Goal: Transaction & Acquisition: Purchase product/service

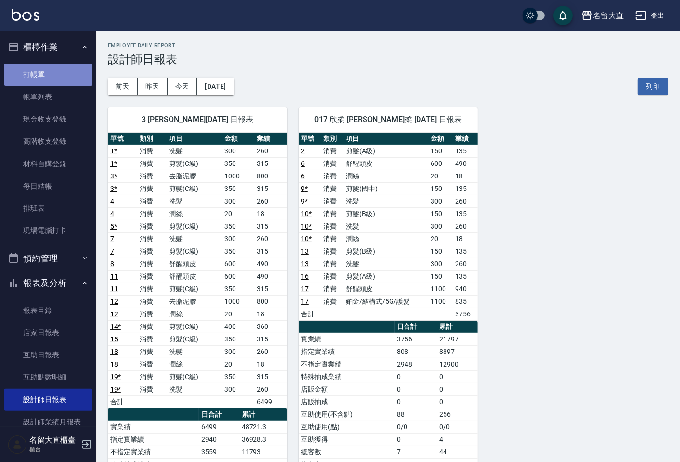
click at [61, 69] on link "打帳單" at bounding box center [48, 75] width 89 height 22
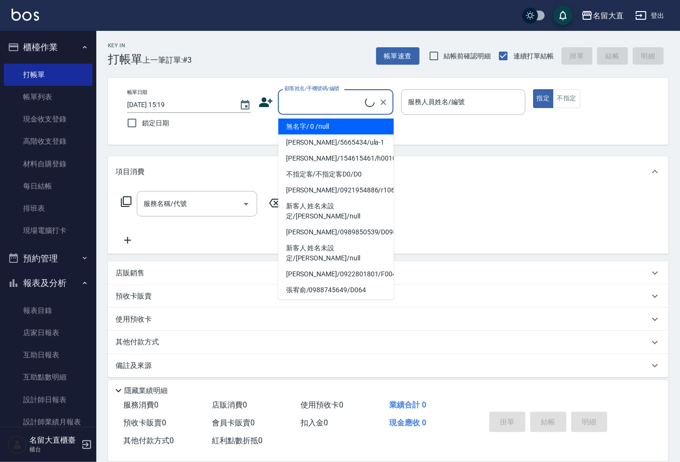
drag, startPoint x: 333, startPoint y: 99, endPoint x: 330, endPoint y: 114, distance: 15.3
click at [334, 100] on input "顧客姓名/手機號碼/編號" at bounding box center [323, 101] width 83 height 17
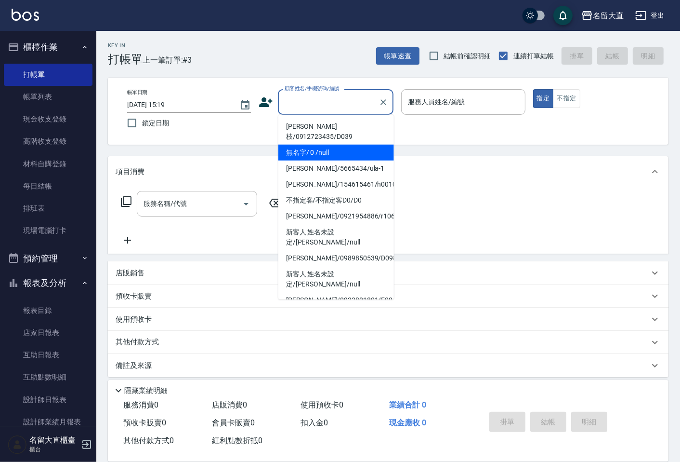
drag, startPoint x: 331, startPoint y: 146, endPoint x: 338, endPoint y: 141, distance: 9.1
click at [331, 146] on li "無名字/ 0 /null" at bounding box center [337, 153] width 116 height 16
type input "無名字/ 0 /null"
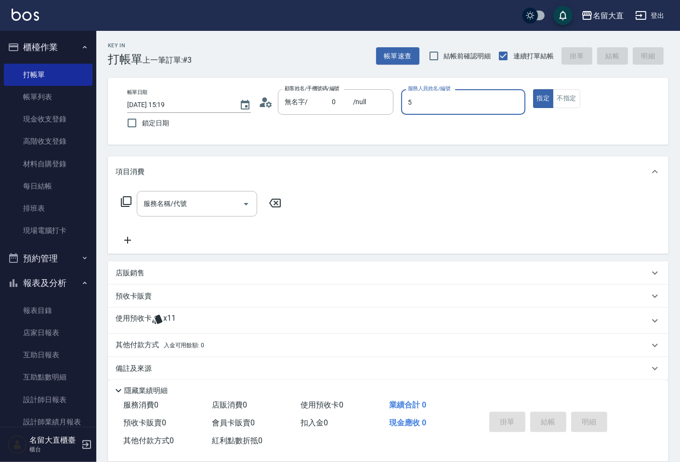
type input "Reese-5"
type button "true"
click at [567, 99] on button "不指定" at bounding box center [566, 98] width 27 height 19
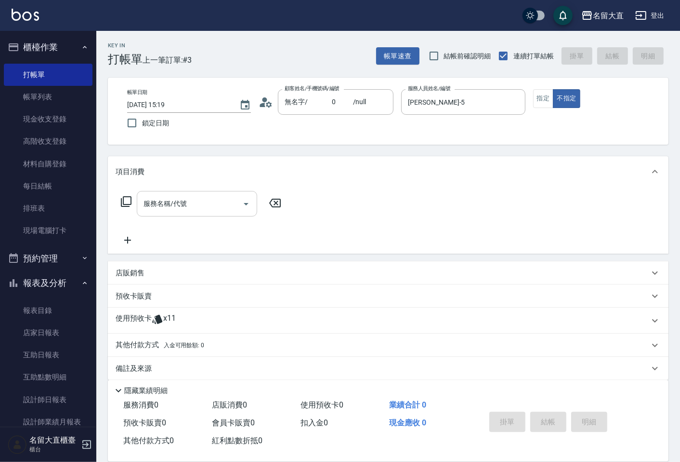
click at [173, 205] on input "服務名稱/代號" at bounding box center [189, 203] width 97 height 17
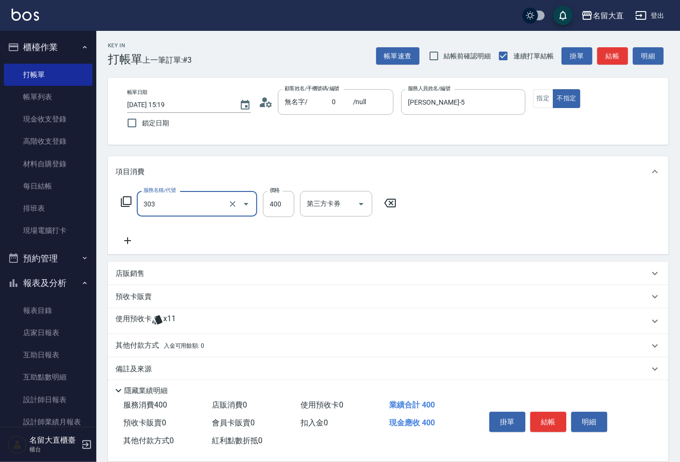
type input "剪髮(C級)(303)"
type input "350"
click at [609, 51] on button "結帳" at bounding box center [613, 56] width 31 height 18
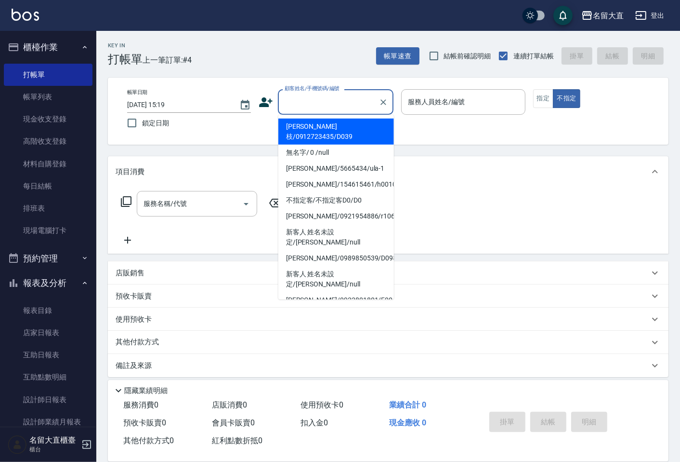
drag, startPoint x: 347, startPoint y: 110, endPoint x: 355, endPoint y: 140, distance: 30.9
click at [347, 111] on div "顧客姓名/手機號碼/編號" at bounding box center [336, 102] width 116 height 26
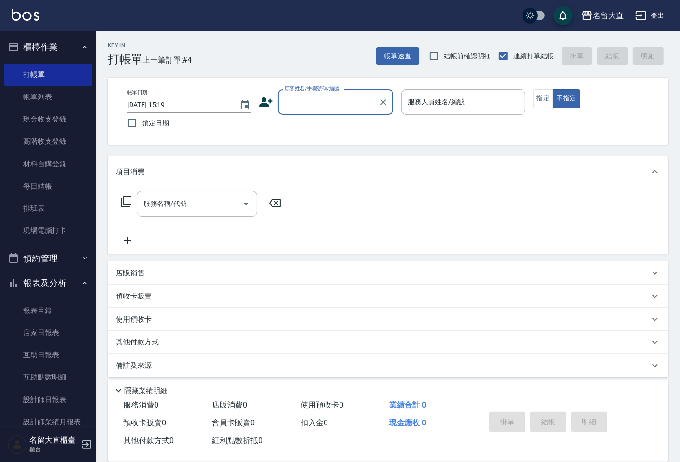
click at [361, 112] on div "顧客姓名/手機號碼/編號" at bounding box center [336, 102] width 116 height 26
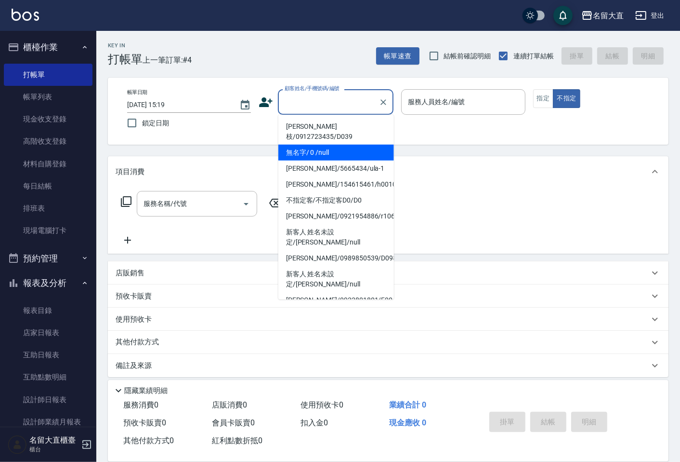
click at [361, 145] on li "無名字/ 0 /null" at bounding box center [337, 153] width 116 height 16
type input "無名字/ 0 /null"
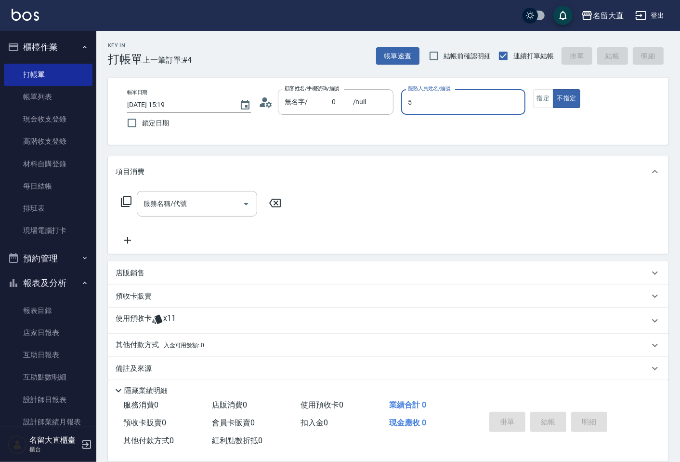
type input "Reese-5"
type button "false"
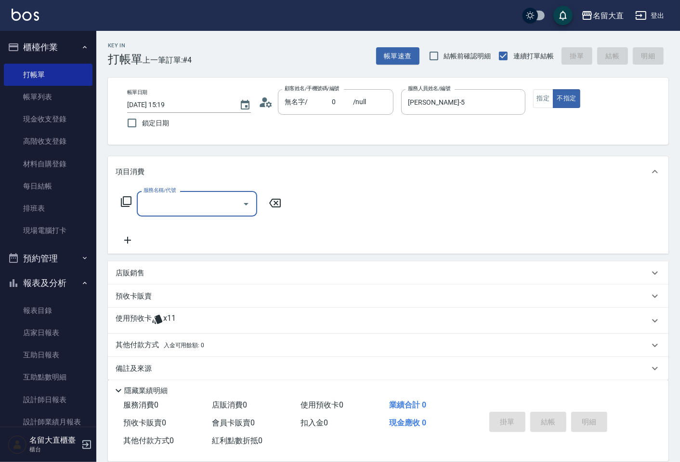
type input "4"
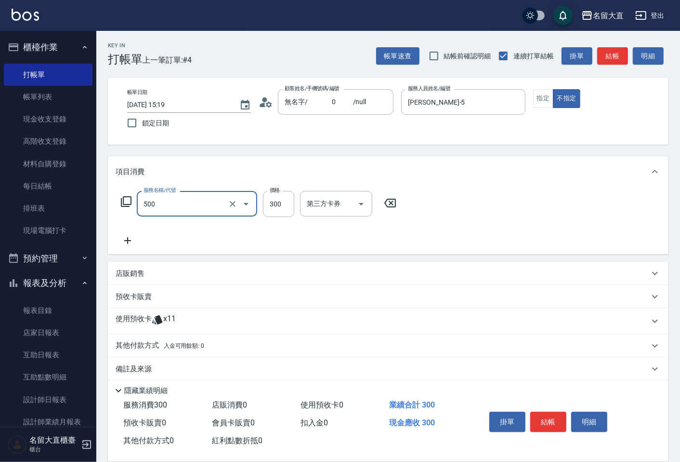
type input "洗髮(500)"
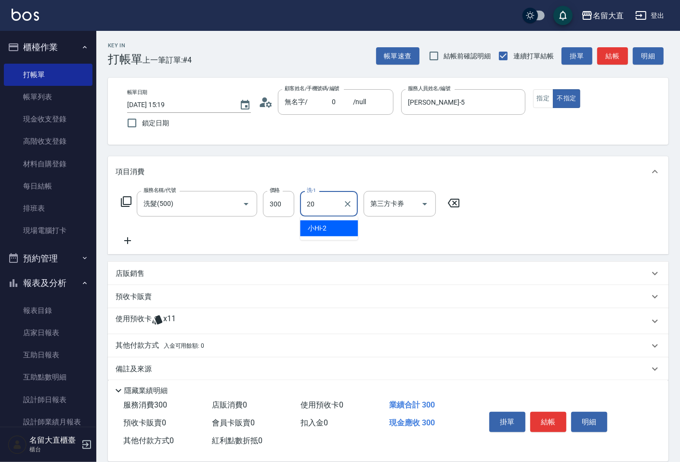
type input "詩雅-20"
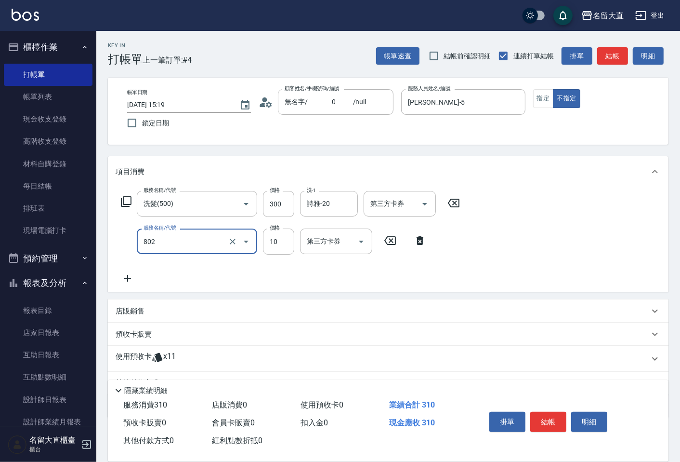
type input "潤絲(802)"
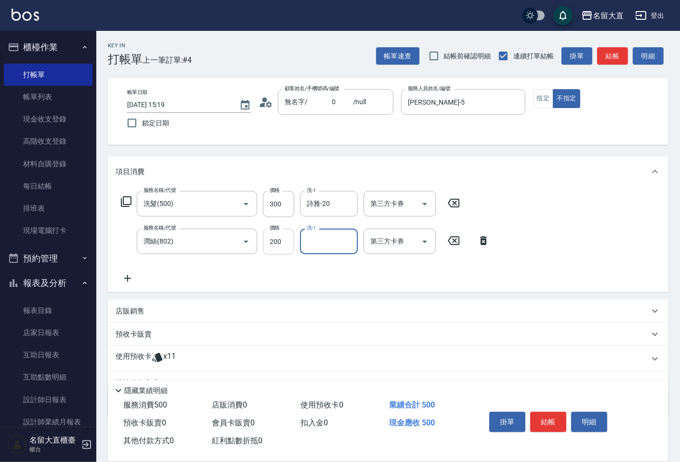
click at [289, 243] on input "200" at bounding box center [278, 241] width 31 height 26
type input "20"
type input "詩雅-20"
click at [616, 63] on button "結帳" at bounding box center [613, 56] width 31 height 18
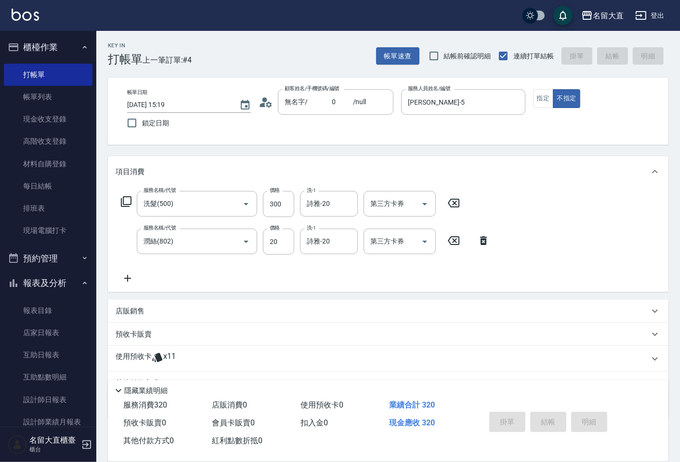
type input "2025/09/10 15:27"
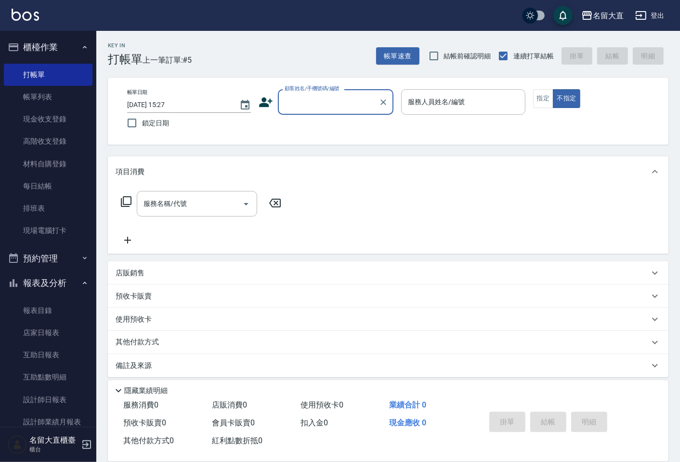
click at [652, 18] on button "登出" at bounding box center [650, 16] width 37 height 18
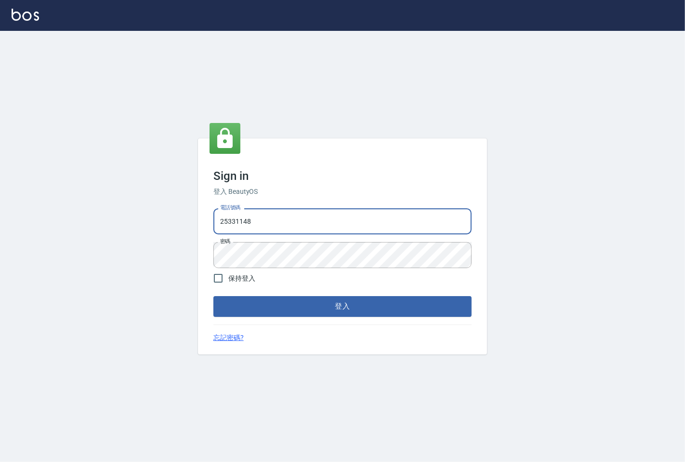
click at [253, 228] on input "25331148" at bounding box center [342, 221] width 258 height 26
type input "0983983823"
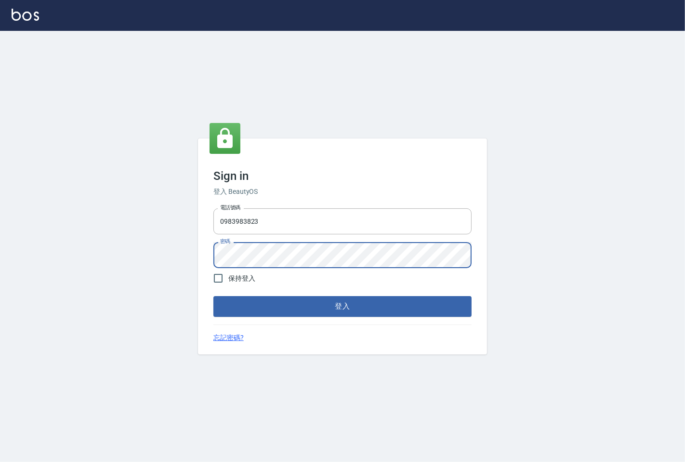
click at [213, 296] on button "登入" at bounding box center [342, 306] width 258 height 20
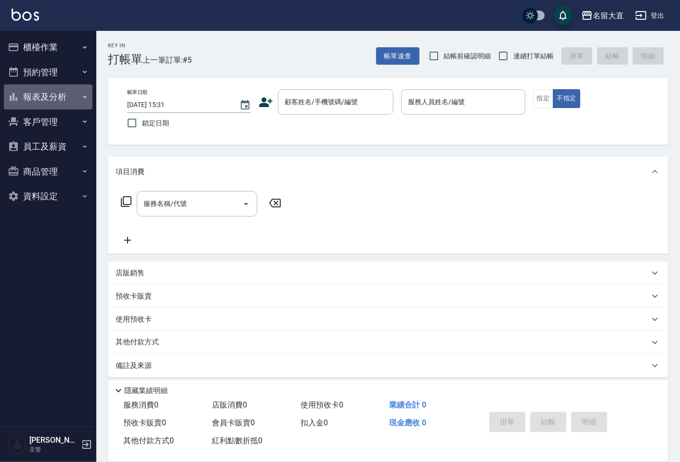
click at [51, 89] on button "報表及分析" at bounding box center [48, 96] width 89 height 25
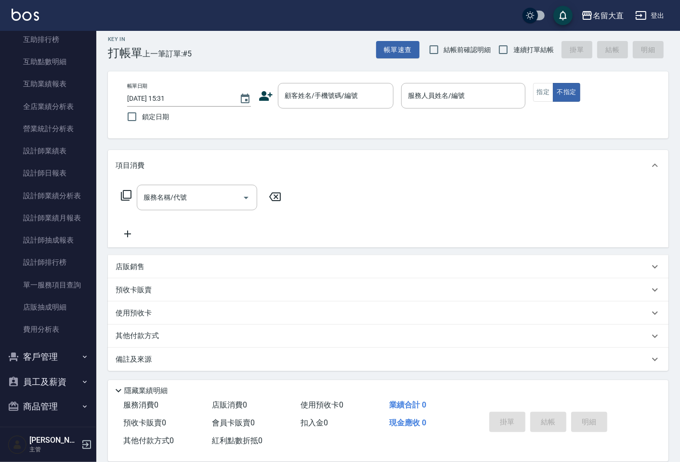
scroll to position [214, 0]
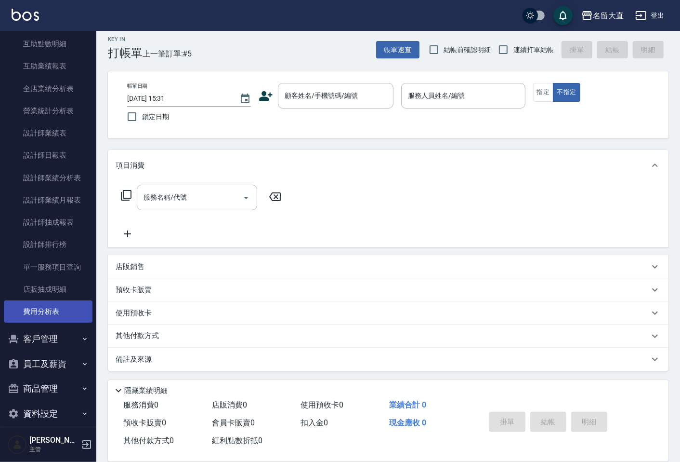
click at [45, 309] on link "費用分析表" at bounding box center [48, 311] width 89 height 22
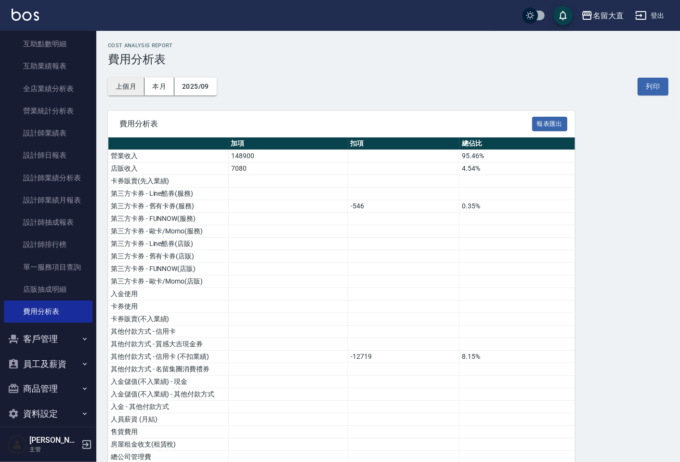
click at [129, 82] on button "上個月" at bounding box center [126, 87] width 37 height 18
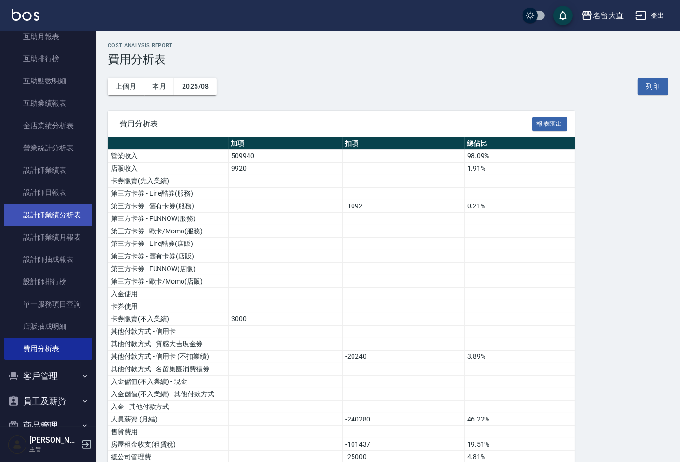
scroll to position [160, 0]
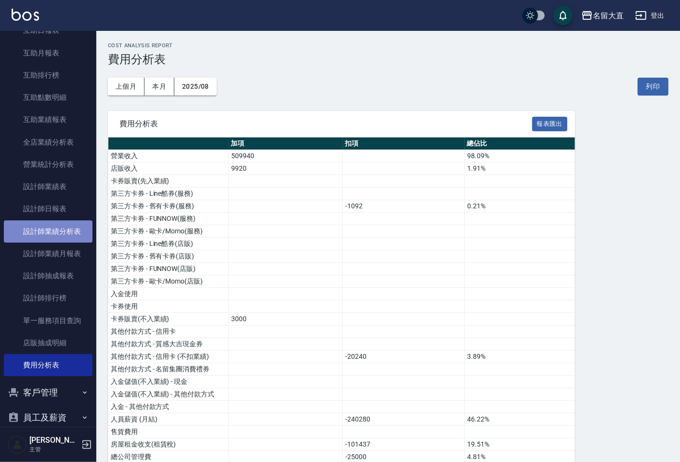
click at [58, 232] on link "設計師業績分析表" at bounding box center [48, 231] width 89 height 22
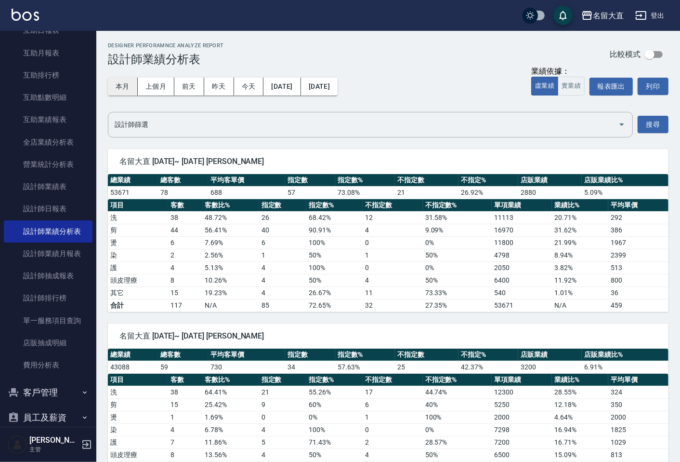
click at [127, 84] on button "本月" at bounding box center [123, 87] width 30 height 18
click at [574, 90] on button "實業績" at bounding box center [571, 86] width 27 height 19
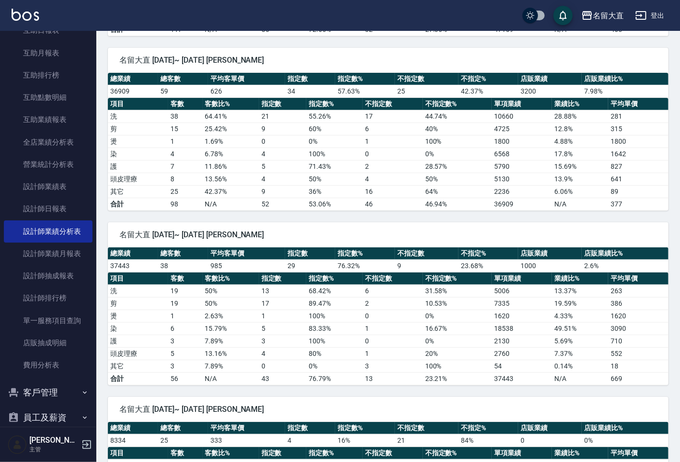
scroll to position [349, 0]
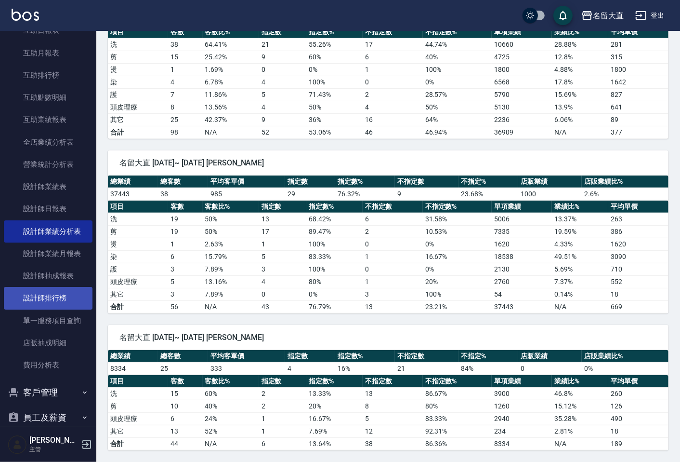
click at [52, 297] on link "設計師排行榜" at bounding box center [48, 298] width 89 height 22
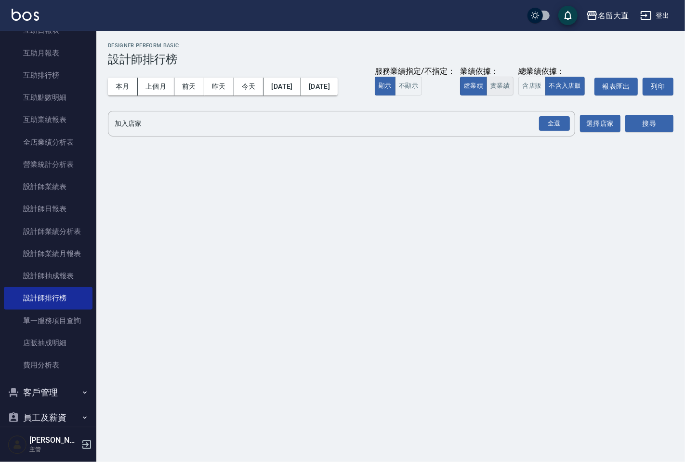
click at [492, 85] on button "實業績" at bounding box center [500, 86] width 27 height 19
click at [559, 127] on div "全選" at bounding box center [554, 123] width 31 height 15
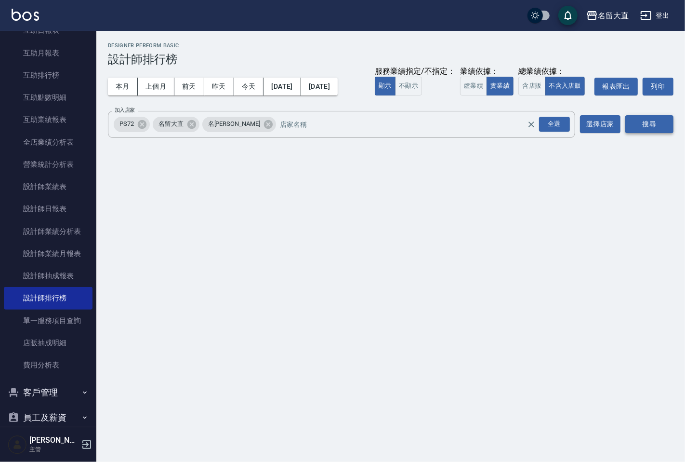
click at [651, 123] on button "搜尋" at bounding box center [649, 124] width 48 height 18
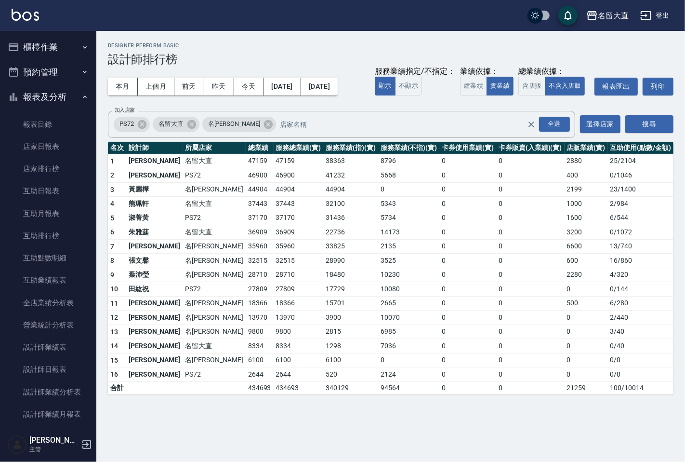
click at [644, 13] on icon "button" at bounding box center [646, 16] width 12 height 12
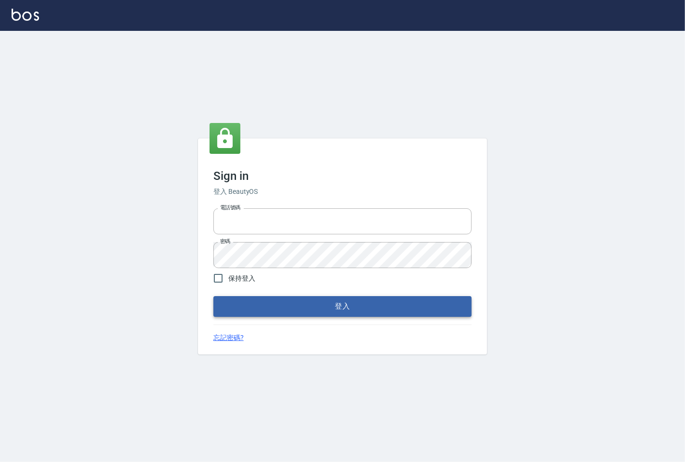
type input "25331148"
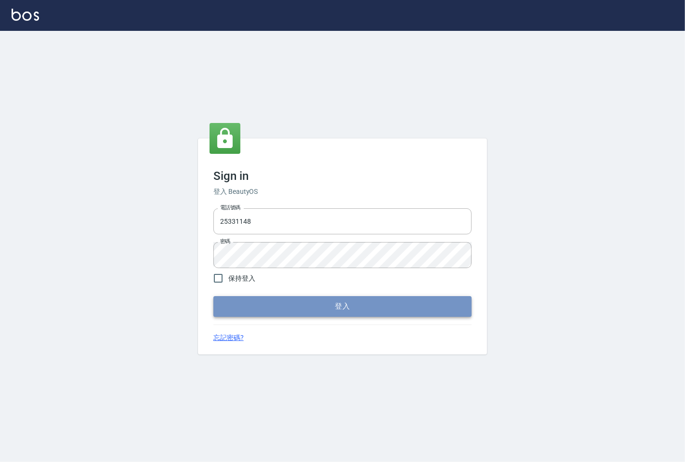
click at [256, 301] on button "登入" at bounding box center [342, 306] width 258 height 20
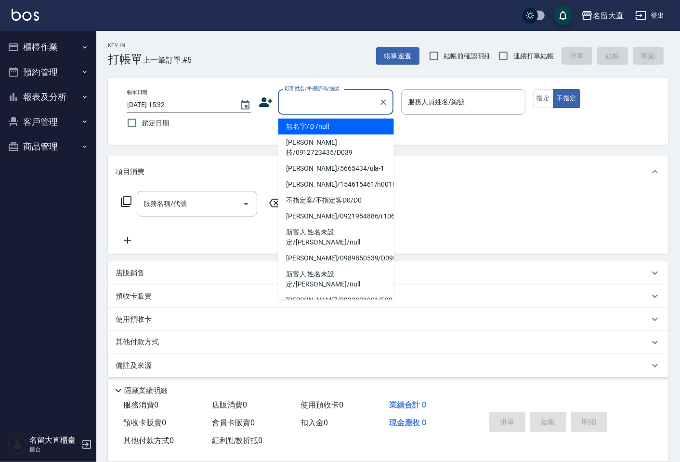
click at [321, 102] on input "顧客姓名/手機號碼/編號" at bounding box center [328, 101] width 93 height 17
click at [322, 129] on li "無名字/ 0 /null" at bounding box center [337, 127] width 116 height 16
type input "無名字/ 0 /null"
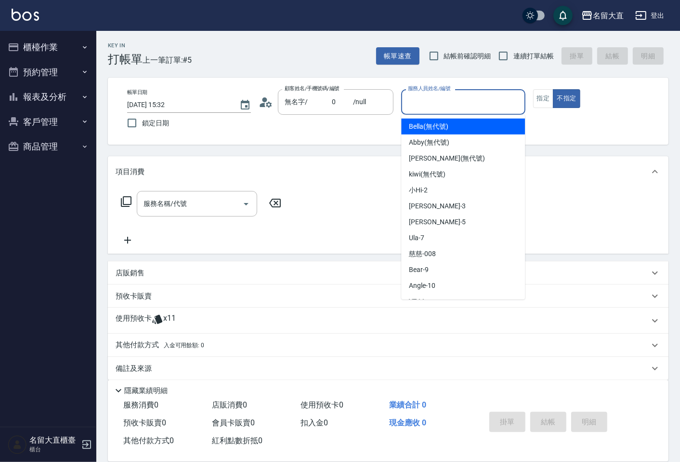
click at [478, 105] on input "服務人員姓名/編號" at bounding box center [463, 101] width 115 height 17
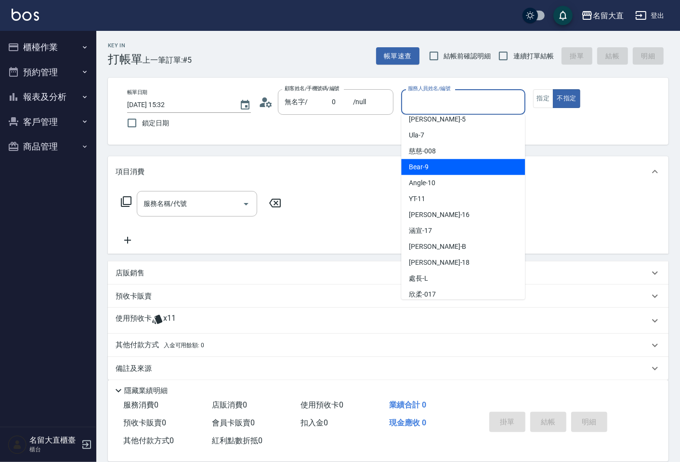
scroll to position [107, 0]
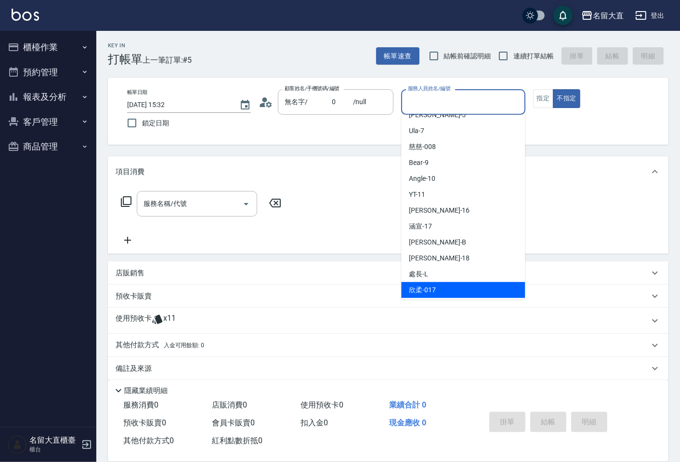
click at [459, 282] on div "欣柔 -017" at bounding box center [463, 290] width 124 height 16
type input "欣柔-017"
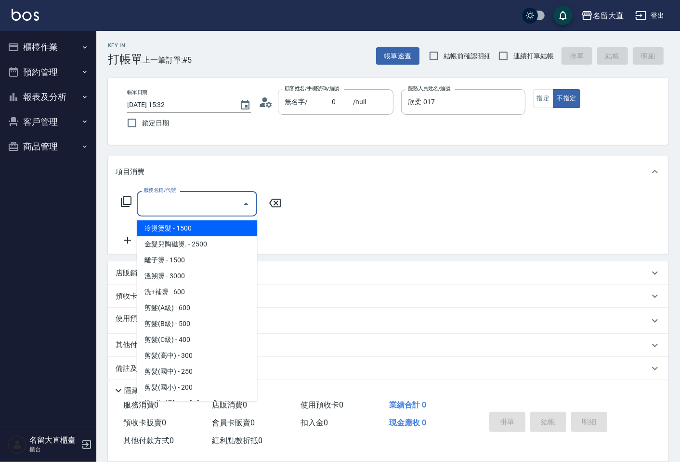
click at [186, 201] on input "服務名稱/代號" at bounding box center [189, 203] width 97 height 17
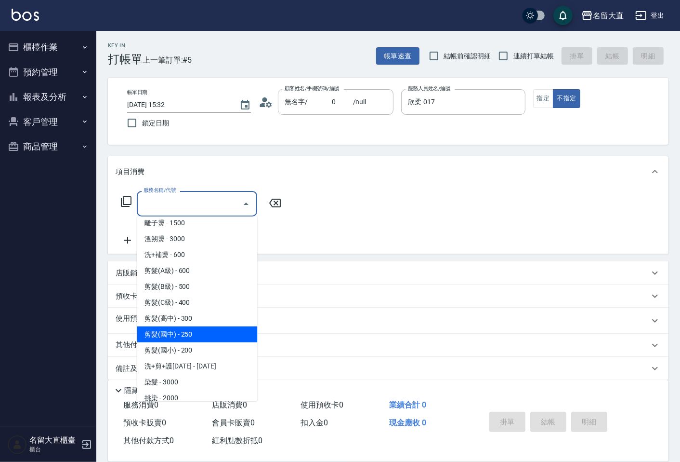
scroll to position [160, 0]
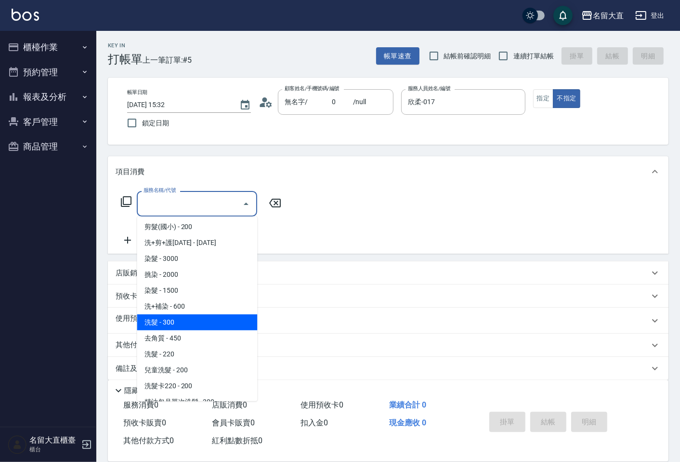
click at [167, 321] on span "洗髮 - 300" at bounding box center [197, 322] width 120 height 16
type input "洗髮(500)"
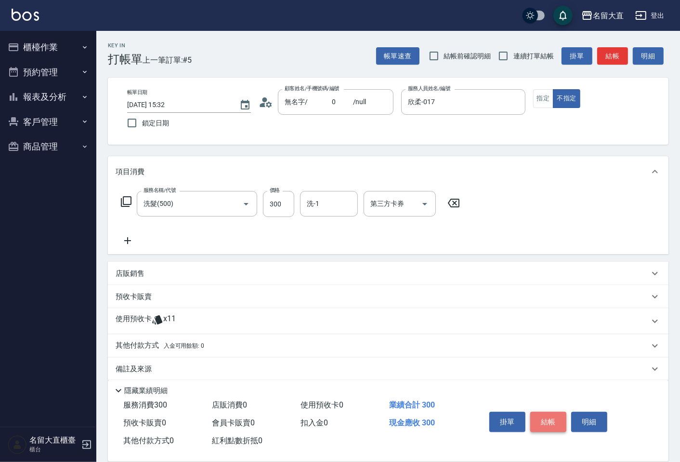
click at [548, 420] on button "結帳" at bounding box center [549, 422] width 36 height 20
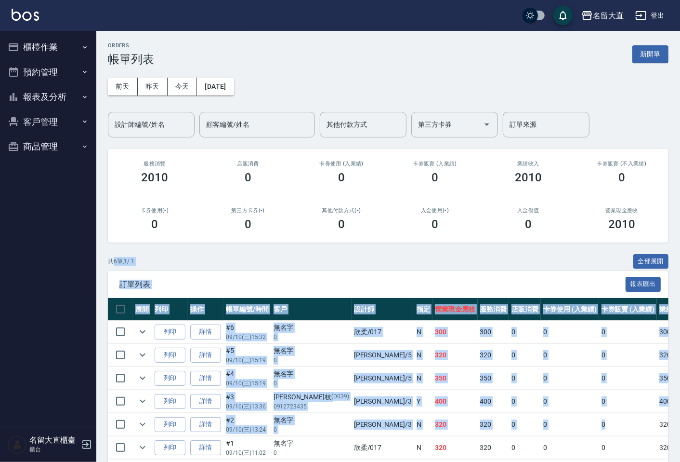
drag, startPoint x: 548, startPoint y: 420, endPoint x: 108, endPoint y: 250, distance: 471.9
click at [113, 257] on div "共 6 筆, 1 / 1 全部展開 訂單列表 報表匯出 展開 列印 操作 帳單編號/時間 客戶 設計師 指定 營業現金應收 服務消費 店販消費 卡券使用 (入…" at bounding box center [388, 370] width 561 height 232
click at [57, 114] on ul "櫃檯作業 打帳單 帳單列表 現金收支登錄 高階收支登錄 材料自購登錄 每日結帳 排班表 現場電腦打卡 預約管理 預約管理 單日預約紀錄 單週預約紀錄 報表及分…" at bounding box center [48, 97] width 89 height 132
drag, startPoint x: 63, startPoint y: 97, endPoint x: 65, endPoint y: 114, distance: 16.9
click at [64, 97] on button "報表及分析" at bounding box center [48, 96] width 89 height 25
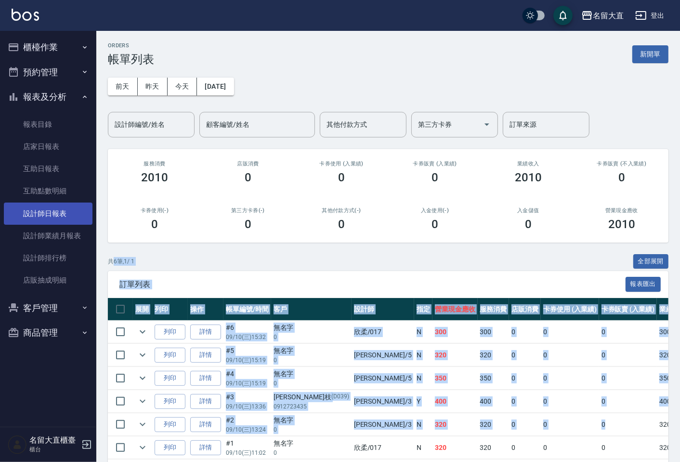
click at [68, 215] on link "設計師日報表" at bounding box center [48, 213] width 89 height 22
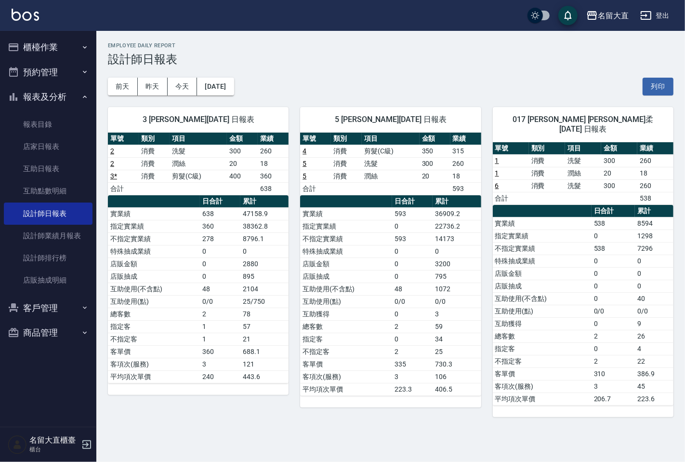
click at [60, 38] on button "櫃檯作業" at bounding box center [48, 47] width 89 height 25
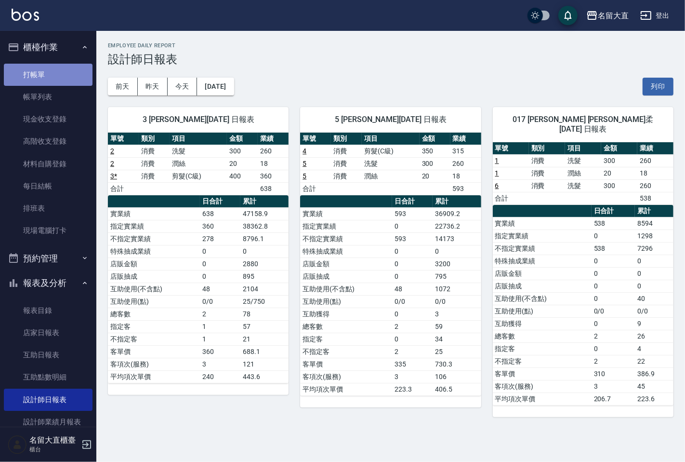
click at [49, 82] on link "打帳單" at bounding box center [48, 75] width 89 height 22
